Goal: Complete application form

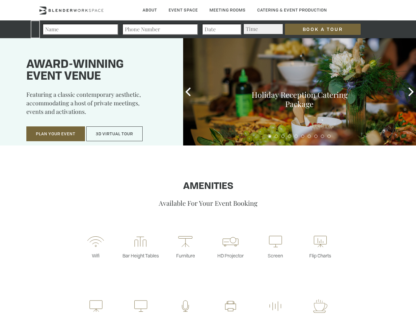
click at [317, 29] on input "Book a Tour" at bounding box center [323, 29] width 76 height 11
click at [56, 134] on button "Plan Your Event" at bounding box center [55, 133] width 59 height 15
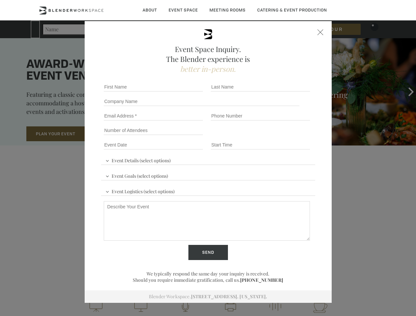
click at [115, 134] on input "Number of Attendees" at bounding box center [153, 130] width 99 height 9
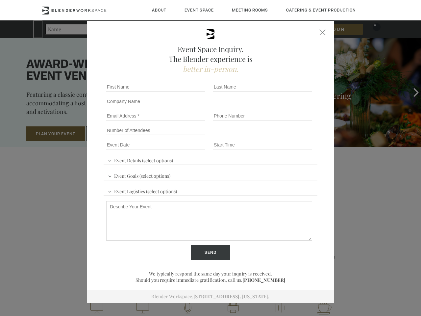
click at [188, 92] on div "First name *" at bounding box center [157, 87] width 107 height 14
click at [411, 92] on div "Event Space Inquiry. The Blender experience is better in-person. Event Details …" at bounding box center [210, 158] width 421 height 316
click at [270, 136] on fieldset "Number of Attendees Budget Range" at bounding box center [211, 130] width 214 height 14
click at [276, 136] on fieldset "Number of Attendees Budget Range" at bounding box center [211, 130] width 214 height 14
click at [283, 136] on fieldset "Number of Attendees Budget Range" at bounding box center [211, 130] width 214 height 14
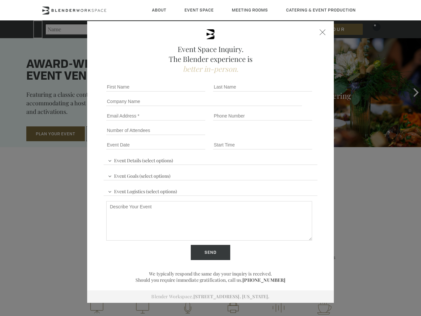
click at [289, 136] on fieldset "Number of Attendees Budget Range" at bounding box center [211, 130] width 214 height 14
click at [296, 136] on fieldset "Number of Attendees Budget Range" at bounding box center [211, 130] width 214 height 14
